Goal: Transaction & Acquisition: Book appointment/travel/reservation

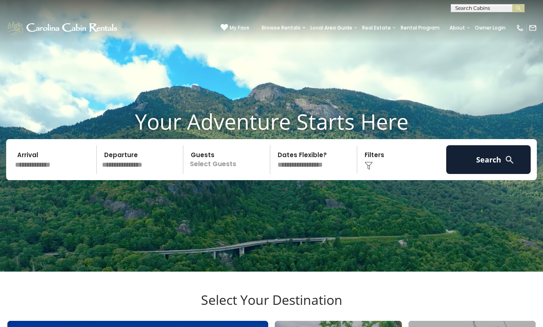
click at [461, 7] on input "text" at bounding box center [487, 10] width 72 height 8
type input "****"
click at [481, 19] on li "Kick App View" at bounding box center [487, 19] width 73 height 7
click at [518, 8] on button "submit" at bounding box center [518, 8] width 12 height 8
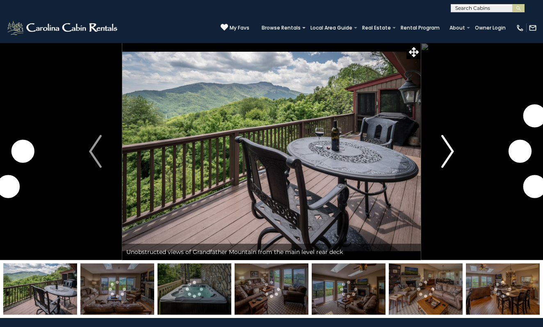
click at [444, 156] on img "Next" at bounding box center [447, 151] width 12 height 33
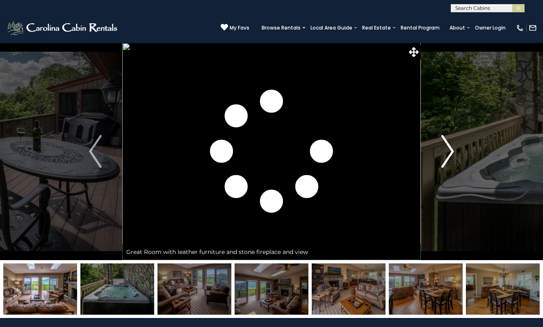
click at [444, 156] on img "Next" at bounding box center [447, 151] width 12 height 33
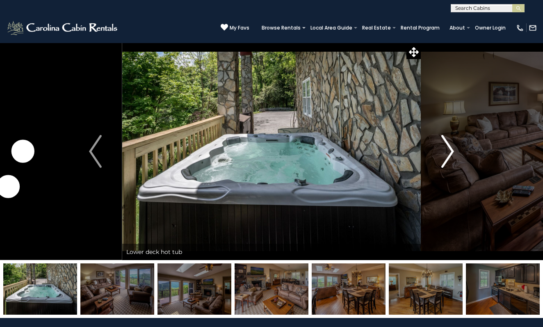
click at [444, 156] on img "Next" at bounding box center [447, 151] width 12 height 33
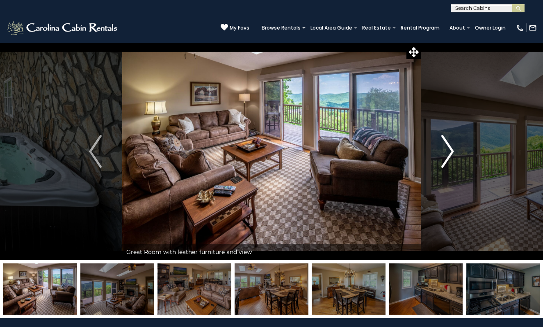
click at [444, 156] on img "Next" at bounding box center [447, 151] width 12 height 33
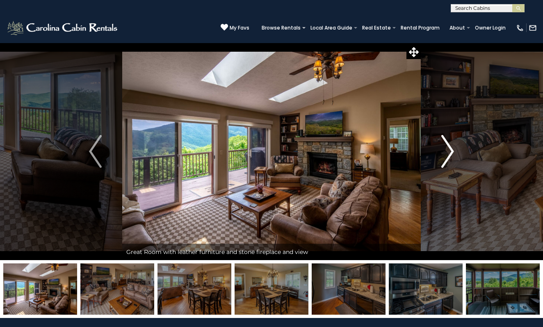
click at [444, 156] on img "Next" at bounding box center [447, 151] width 12 height 33
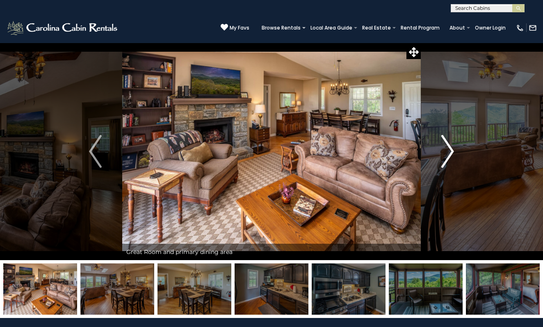
click at [444, 156] on img "Next" at bounding box center [447, 151] width 12 height 33
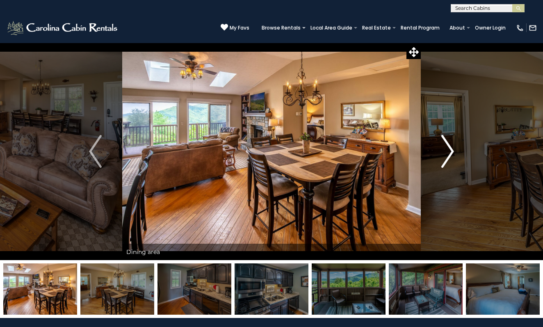
click at [444, 156] on img "Next" at bounding box center [447, 151] width 12 height 33
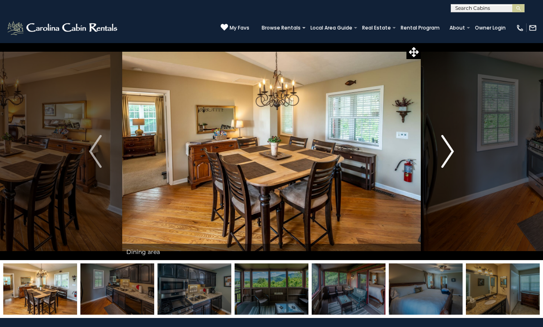
click at [444, 156] on img "Next" at bounding box center [447, 151] width 12 height 33
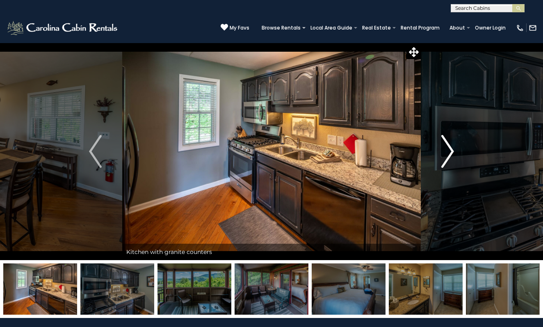
click at [444, 156] on img "Next" at bounding box center [447, 151] width 12 height 33
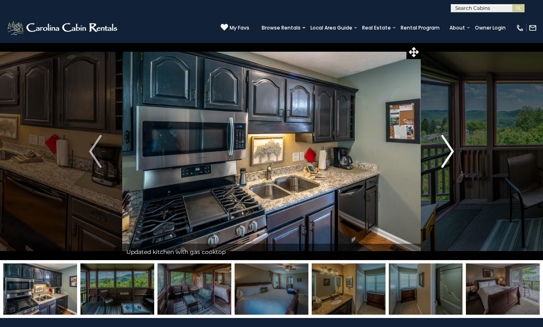
click at [451, 152] on img "Next" at bounding box center [447, 151] width 12 height 33
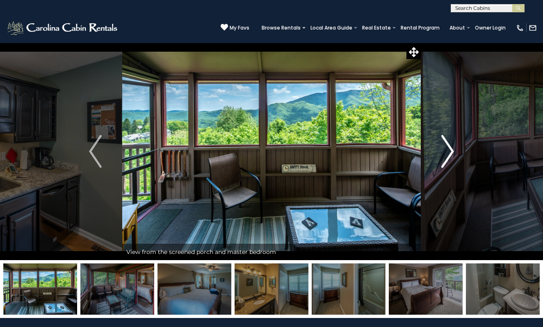
click at [451, 152] on img "Next" at bounding box center [447, 151] width 12 height 33
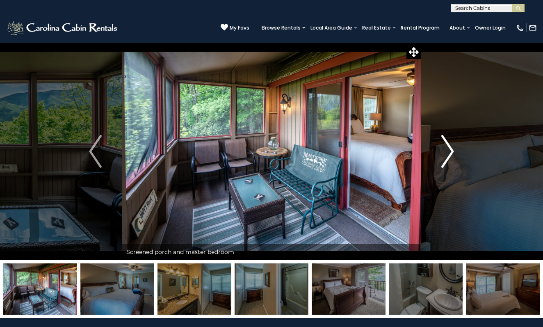
click at [451, 152] on img "Next" at bounding box center [447, 151] width 12 height 33
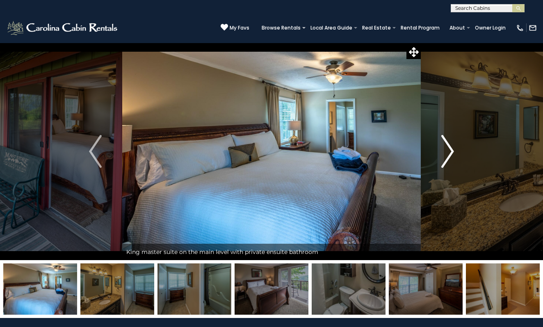
click at [451, 152] on img "Next" at bounding box center [447, 151] width 12 height 33
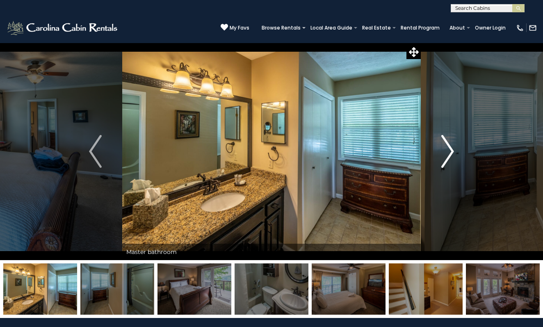
click at [451, 152] on img "Next" at bounding box center [447, 151] width 12 height 33
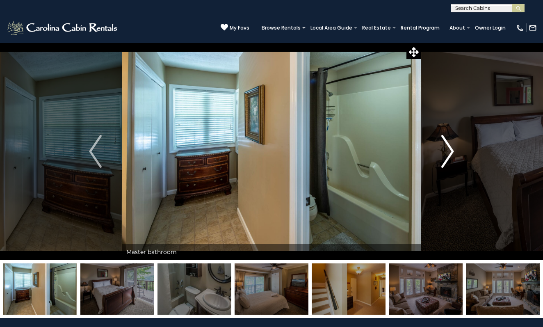
click at [451, 152] on img "Next" at bounding box center [447, 151] width 12 height 33
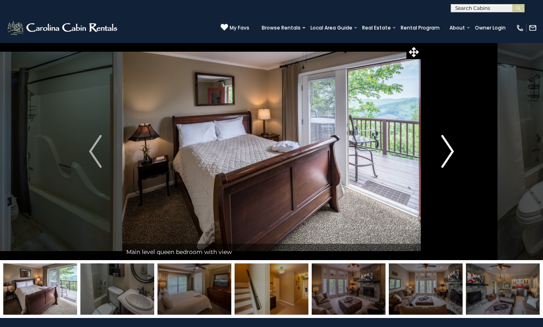
click at [451, 152] on img "Next" at bounding box center [447, 151] width 12 height 33
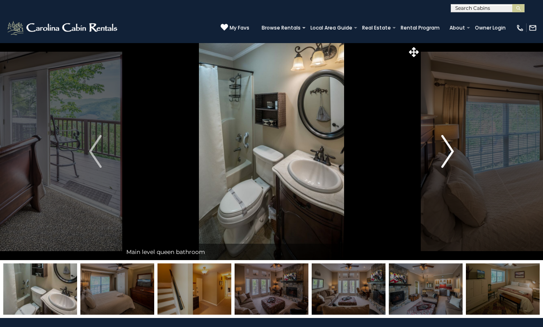
click at [451, 152] on img "Next" at bounding box center [447, 151] width 12 height 33
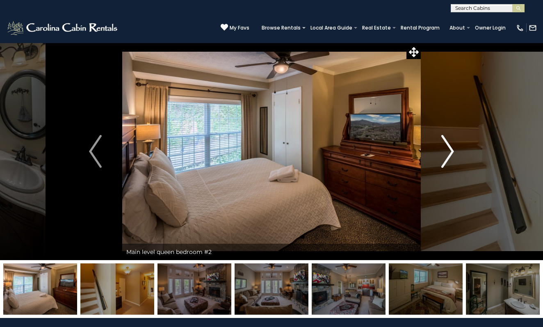
click at [451, 152] on img "Next" at bounding box center [447, 151] width 12 height 33
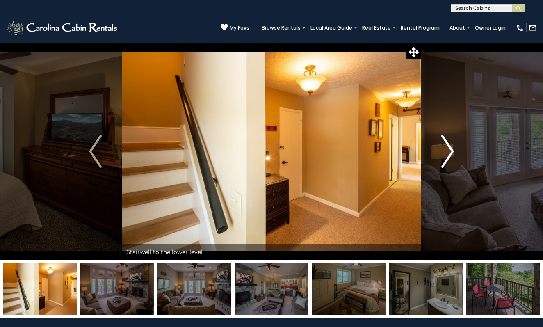
click at [451, 152] on img "Next" at bounding box center [447, 151] width 12 height 33
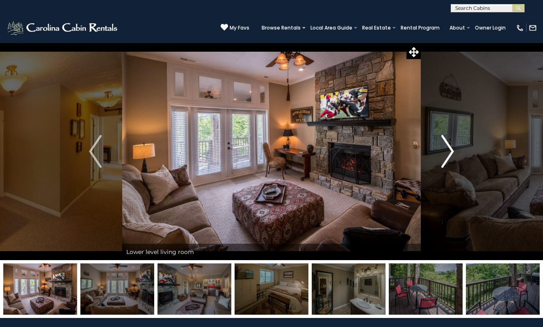
click at [451, 152] on img "Next" at bounding box center [447, 151] width 12 height 33
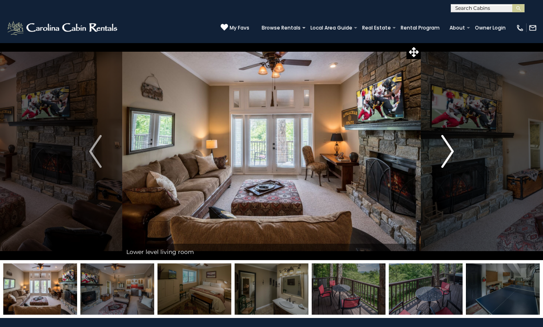
click at [451, 152] on img "Next" at bounding box center [447, 151] width 12 height 33
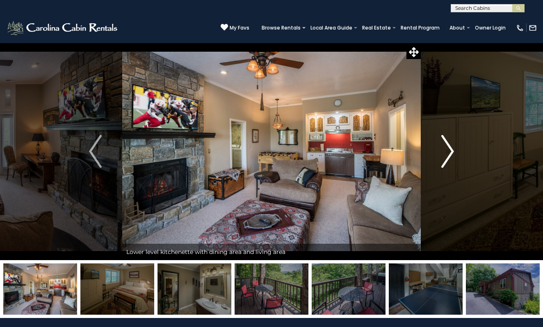
click at [450, 152] on img "Next" at bounding box center [447, 151] width 12 height 33
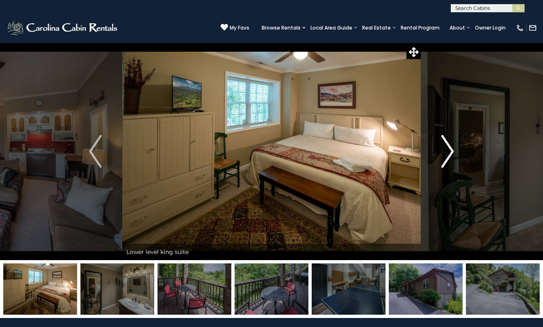
click at [450, 152] on img "Next" at bounding box center [447, 151] width 12 height 33
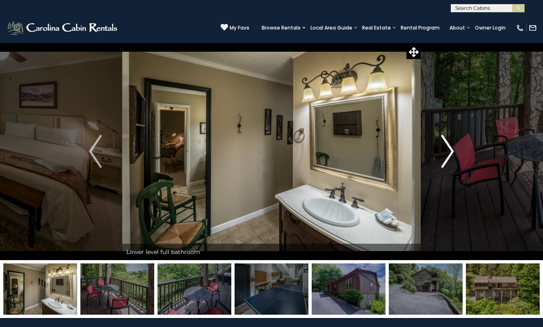
click at [450, 152] on img "Next" at bounding box center [447, 151] width 12 height 33
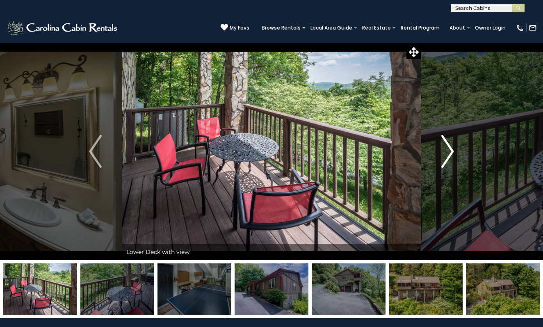
click at [450, 152] on img "Next" at bounding box center [447, 151] width 12 height 33
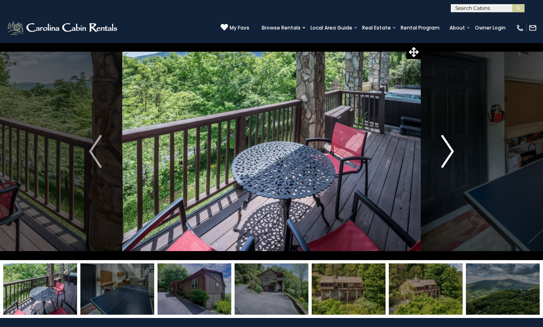
click at [450, 152] on img "Next" at bounding box center [447, 151] width 12 height 33
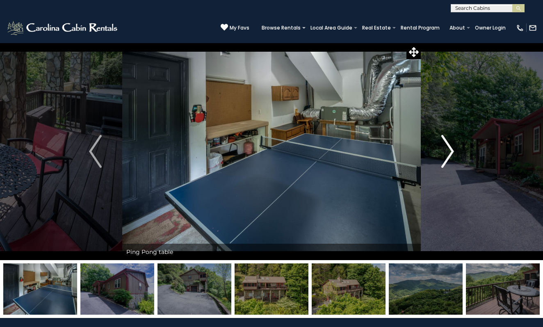
click at [450, 152] on img "Next" at bounding box center [447, 151] width 12 height 33
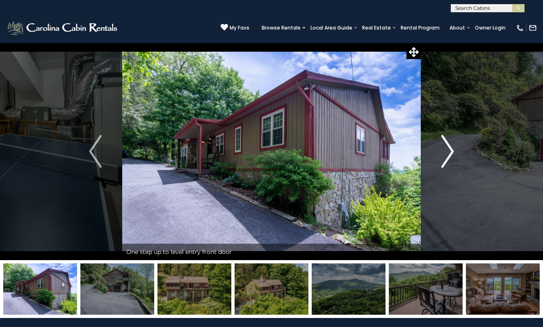
click at [450, 152] on img "Next" at bounding box center [447, 151] width 12 height 33
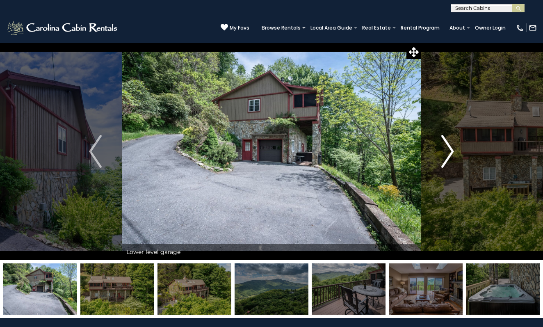
click at [450, 152] on img "Next" at bounding box center [447, 151] width 12 height 33
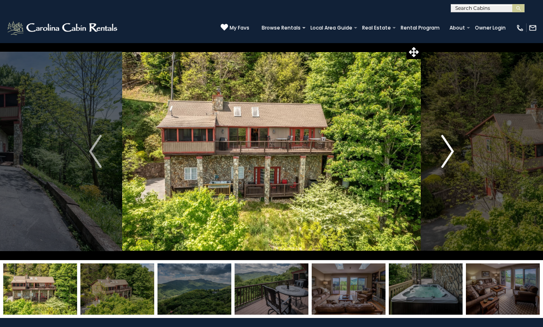
click at [450, 152] on img "Next" at bounding box center [447, 151] width 12 height 33
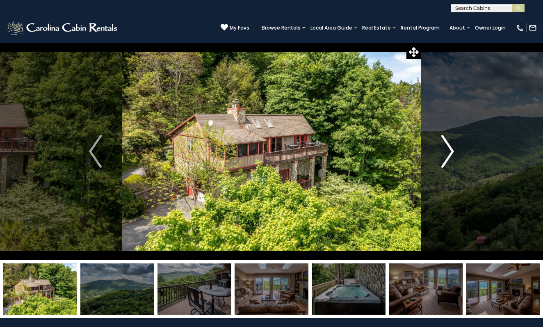
click at [450, 152] on img "Next" at bounding box center [447, 151] width 12 height 33
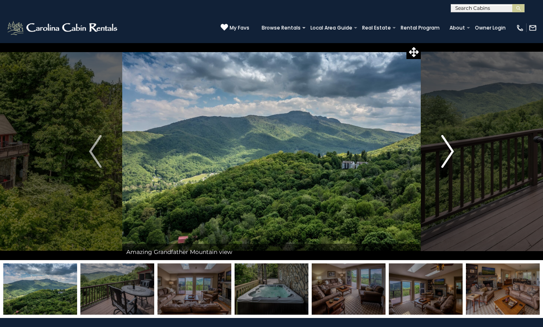
click at [450, 152] on img "Next" at bounding box center [447, 151] width 12 height 33
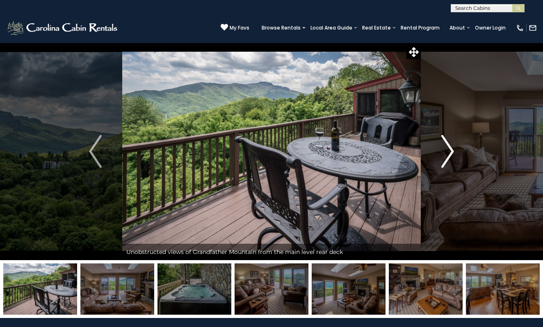
click at [450, 152] on img "Next" at bounding box center [447, 151] width 12 height 33
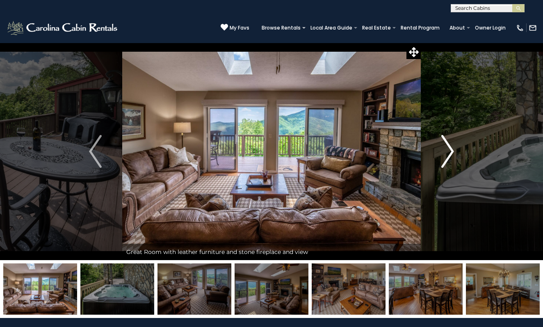
click at [449, 152] on img "Next" at bounding box center [447, 151] width 12 height 33
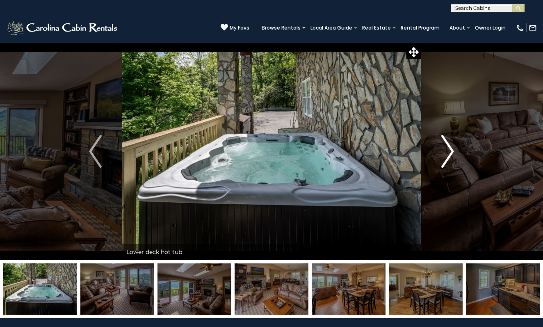
click at [449, 152] on img "Next" at bounding box center [447, 151] width 12 height 33
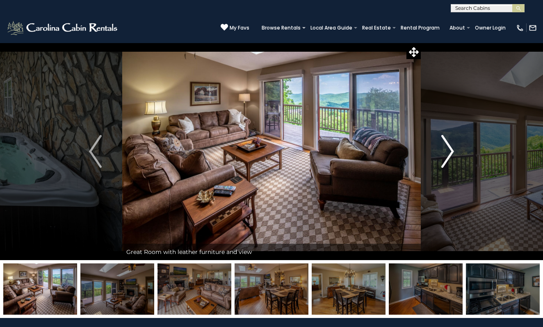
click at [449, 153] on img "Next" at bounding box center [447, 151] width 12 height 33
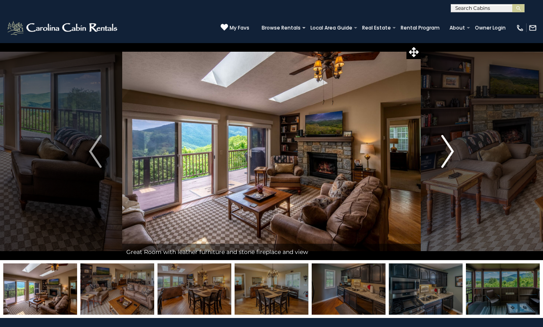
click at [449, 153] on img "Next" at bounding box center [447, 151] width 12 height 33
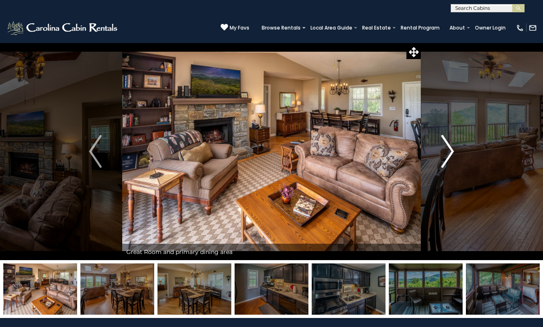
click at [449, 153] on img "Next" at bounding box center [447, 151] width 12 height 33
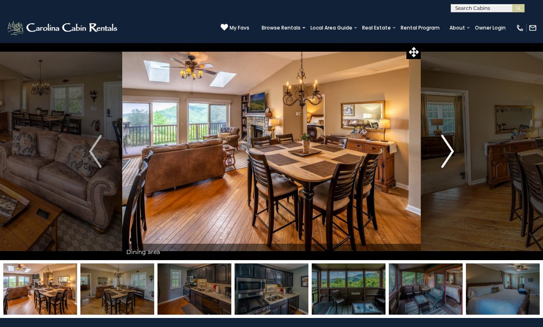
click at [449, 154] on img "Next" at bounding box center [447, 151] width 12 height 33
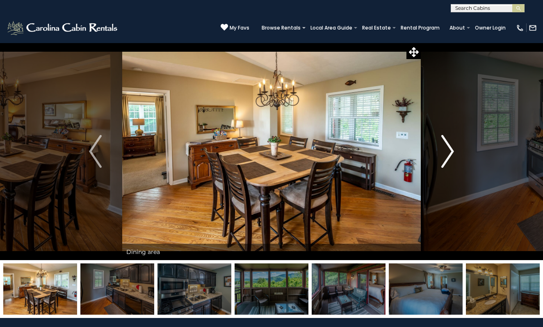
click at [449, 154] on img "Next" at bounding box center [447, 151] width 12 height 33
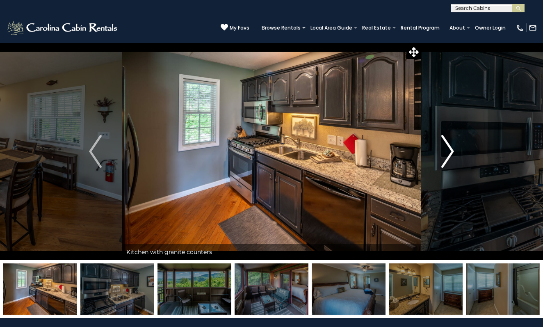
click at [449, 154] on img "Next" at bounding box center [447, 151] width 12 height 33
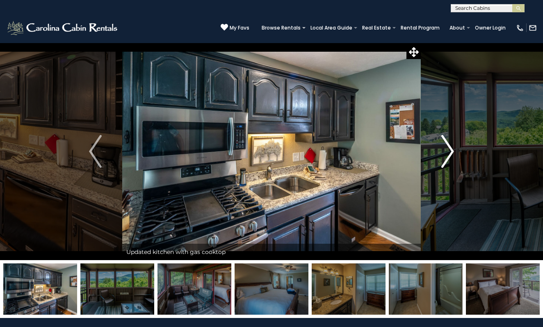
click at [449, 154] on img "Next" at bounding box center [447, 151] width 12 height 33
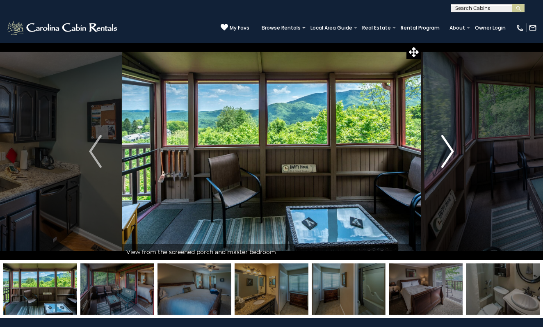
click at [449, 154] on img "Next" at bounding box center [447, 151] width 12 height 33
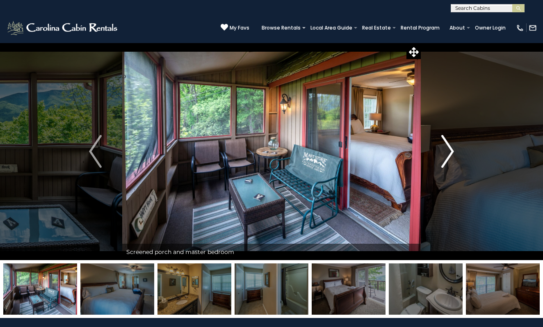
click at [449, 154] on img "Next" at bounding box center [447, 151] width 12 height 33
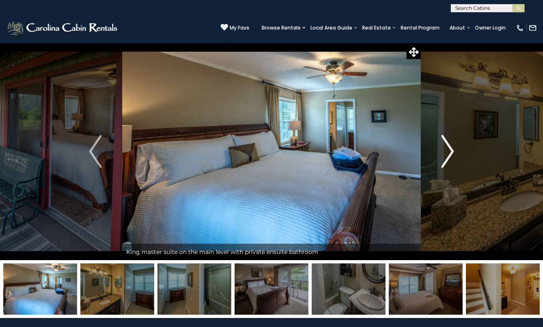
click at [449, 154] on img "Next" at bounding box center [447, 151] width 12 height 33
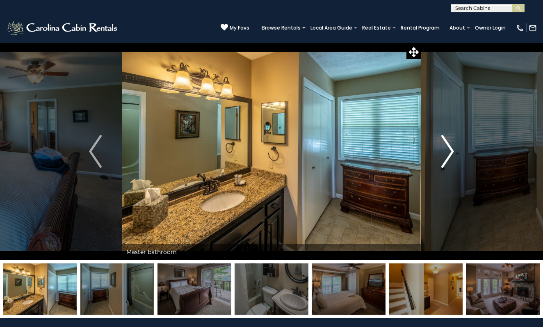
click at [448, 155] on img "Next" at bounding box center [447, 151] width 12 height 33
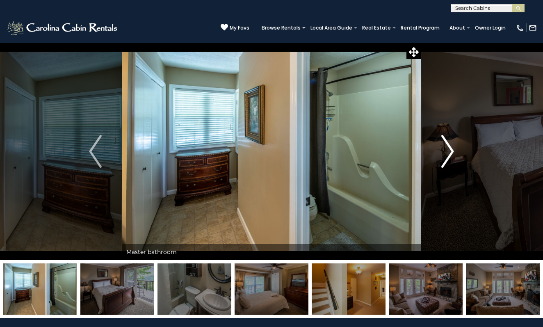
click at [448, 155] on img "Next" at bounding box center [447, 151] width 12 height 33
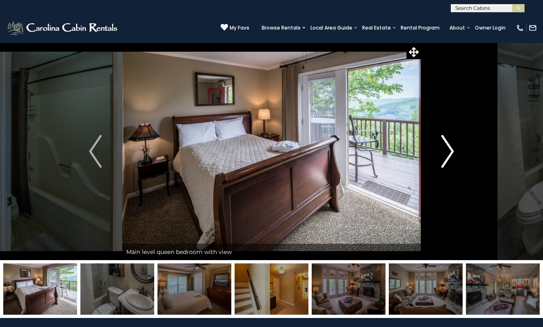
click at [448, 155] on img "Next" at bounding box center [447, 151] width 12 height 33
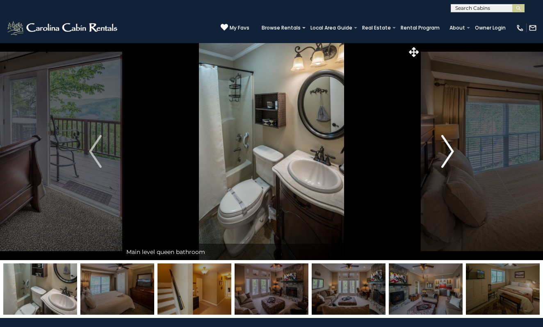
click at [448, 155] on img "Next" at bounding box center [447, 151] width 12 height 33
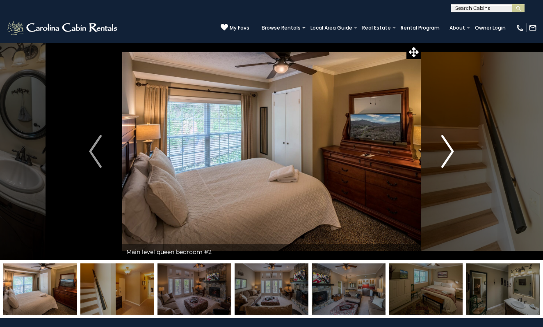
click at [445, 155] on img "Next" at bounding box center [447, 151] width 12 height 33
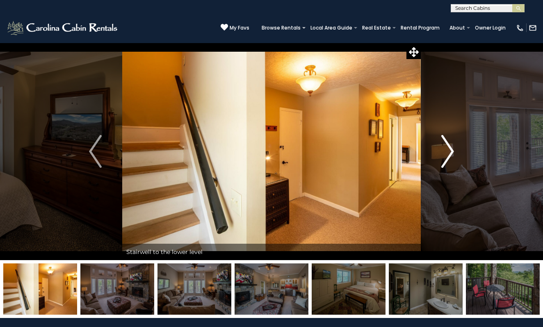
click at [445, 155] on img "Next" at bounding box center [447, 151] width 12 height 33
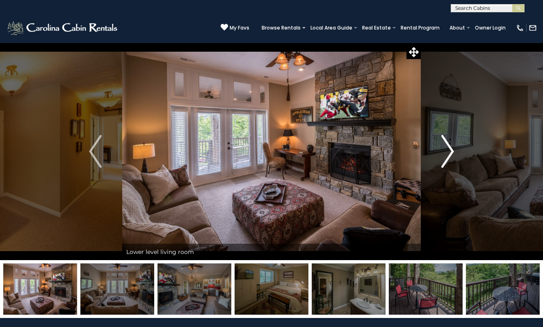
click at [445, 155] on img "Next" at bounding box center [447, 151] width 12 height 33
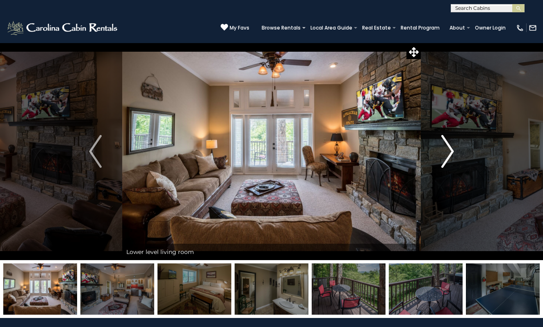
click at [445, 155] on img "Next" at bounding box center [447, 151] width 12 height 33
